Goal: Task Accomplishment & Management: Use online tool/utility

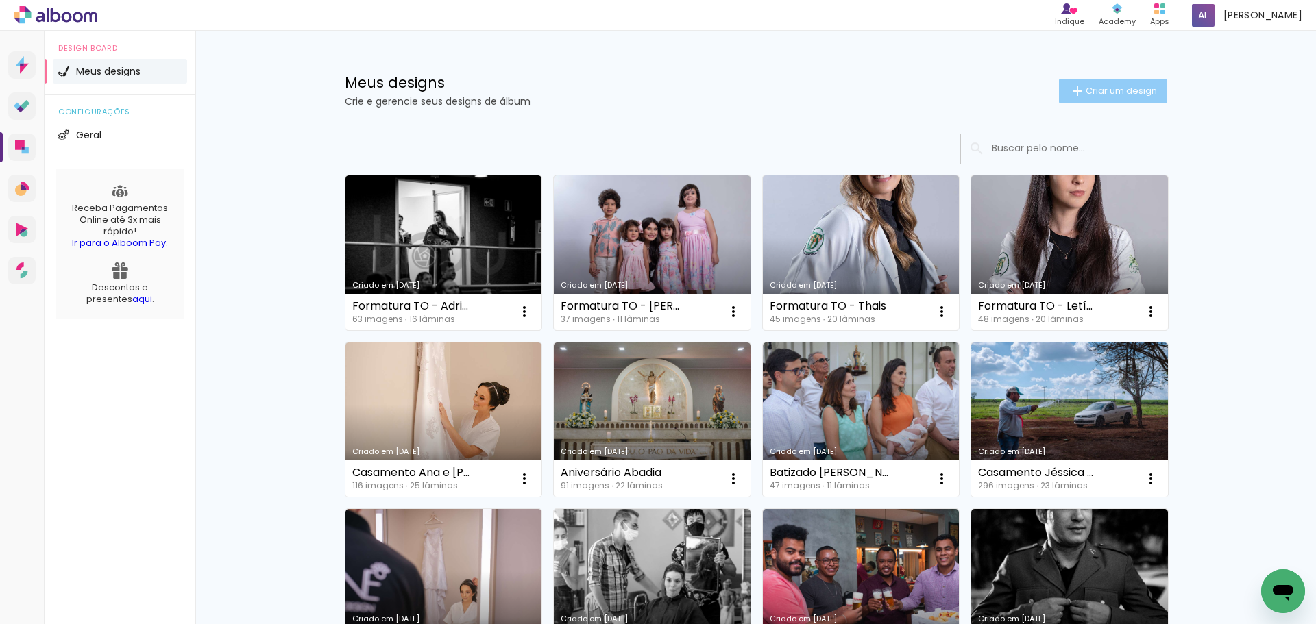
click at [1091, 88] on span "Criar um design" at bounding box center [1120, 90] width 71 height 9
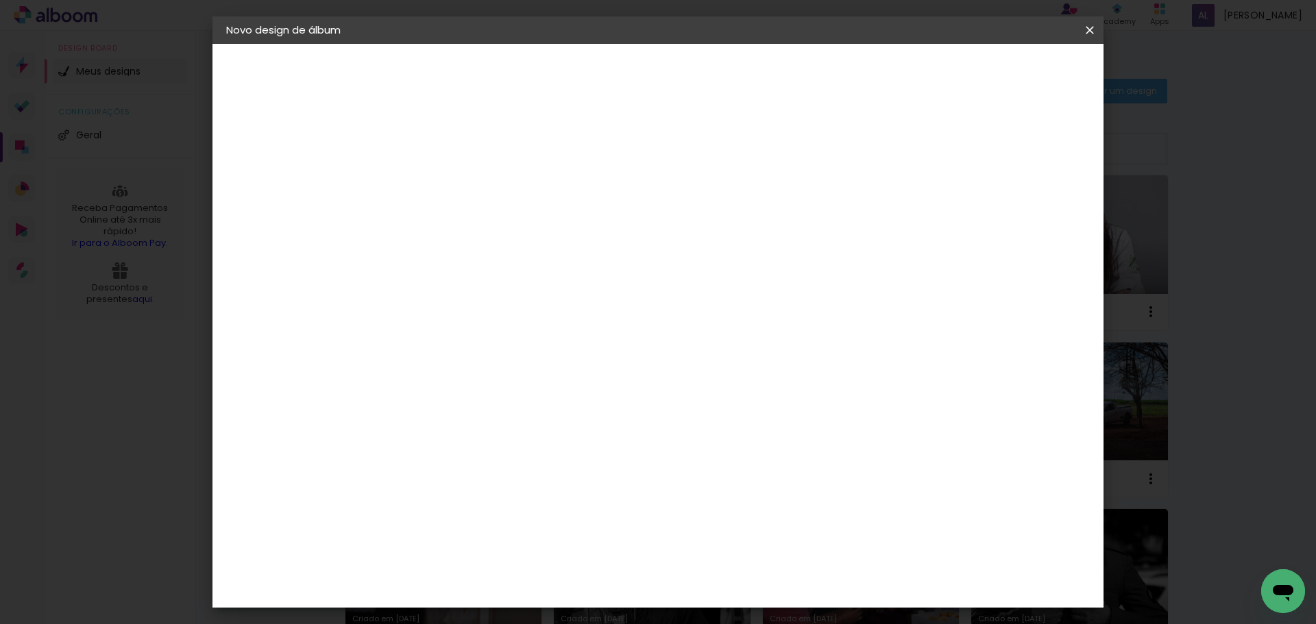
click at [450, 184] on input at bounding box center [450, 183] width 0 height 21
type input "Casam Carol e MT"
type paper-input "Casam Carol e MT"
click at [0, 0] on slot "Avançar" at bounding box center [0, 0] width 0 height 0
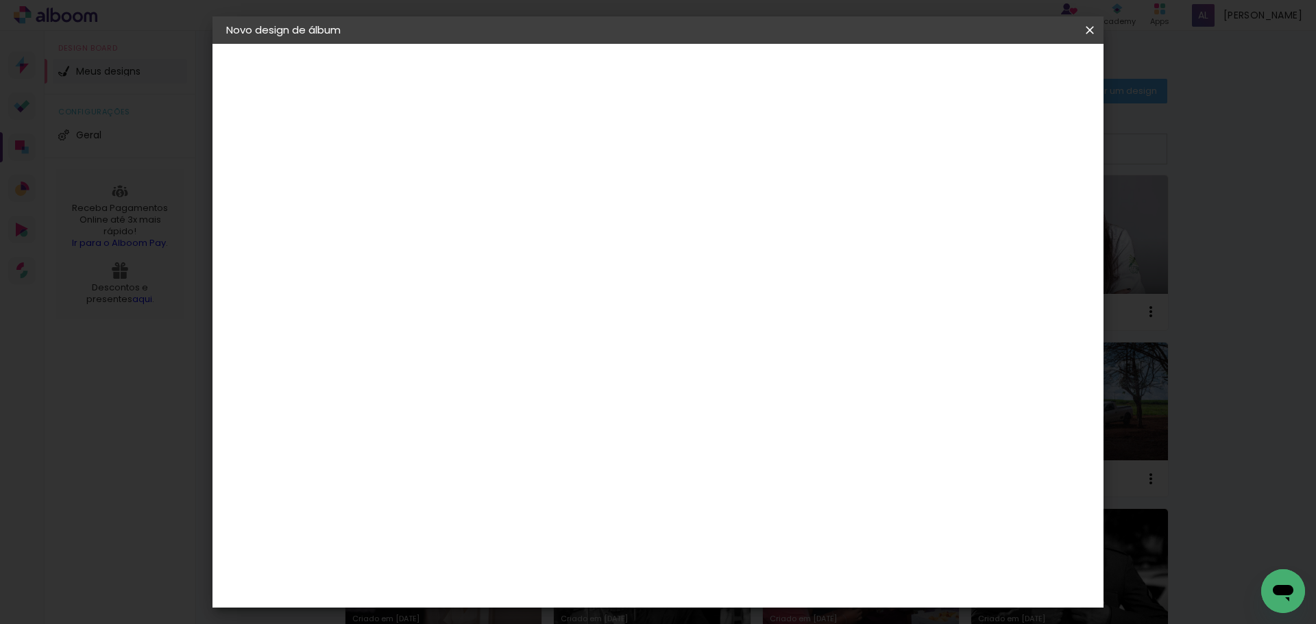
click at [515, 596] on div "[PERSON_NAME]" at bounding box center [486, 601] width 91 height 11
click at [0, 0] on slot "Avançar" at bounding box center [0, 0] width 0 height 0
click at [504, 228] on input "text" at bounding box center [476, 238] width 53 height 21
click at [0, 0] on slot "Encadernados" at bounding box center [0, 0] width 0 height 0
type input "Encadernados"
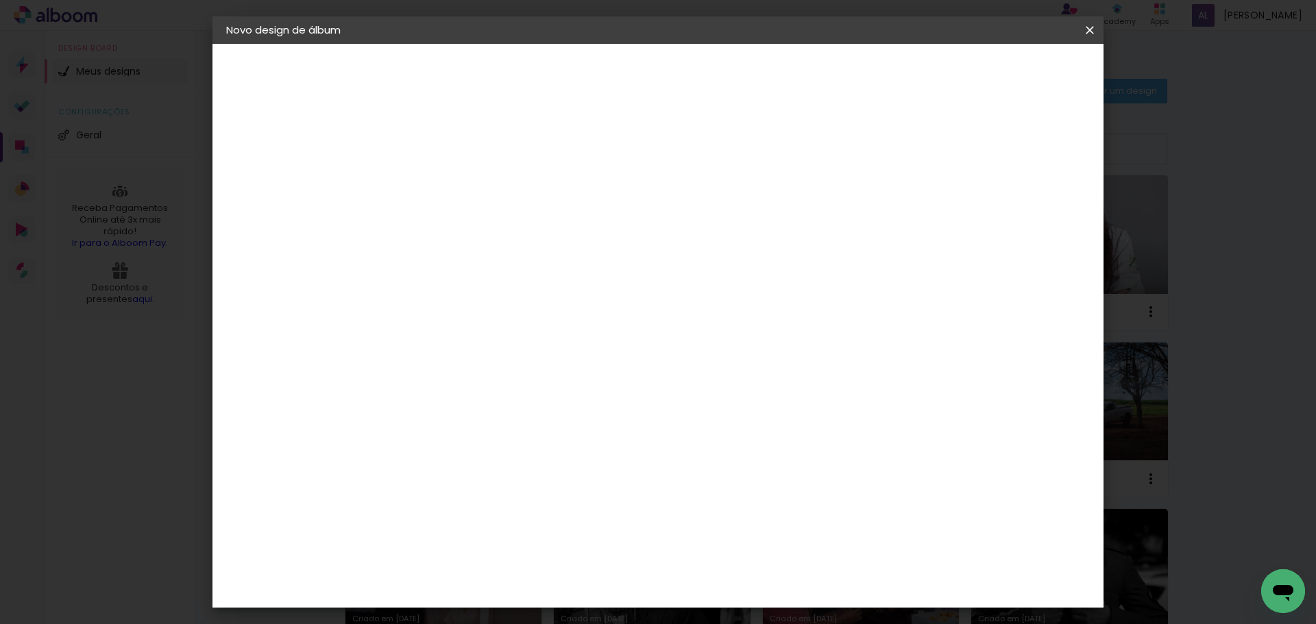
scroll to position [206, 0]
click at [543, 565] on span "30 x 60" at bounding box center [511, 579] width 64 height 28
click at [0, 0] on slot "Avançar" at bounding box center [0, 0] width 0 height 0
click at [1004, 74] on span "Iniciar design" at bounding box center [972, 73] width 62 height 10
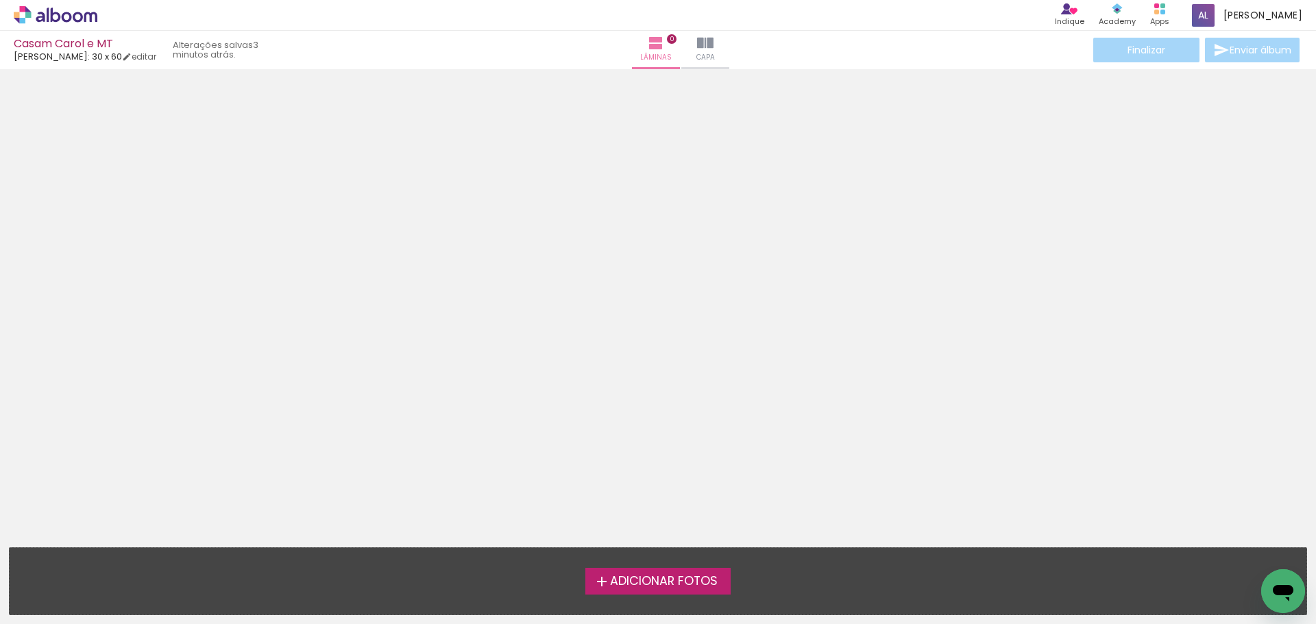
click at [673, 582] on span "Adicionar Fotos" at bounding box center [664, 582] width 108 height 12
click at [0, 0] on input "file" at bounding box center [0, 0] width 0 height 0
click at [638, 581] on span "Adicionar Fotos" at bounding box center [664, 582] width 108 height 12
click at [0, 0] on input "file" at bounding box center [0, 0] width 0 height 0
